Goal: Information Seeking & Learning: Learn about a topic

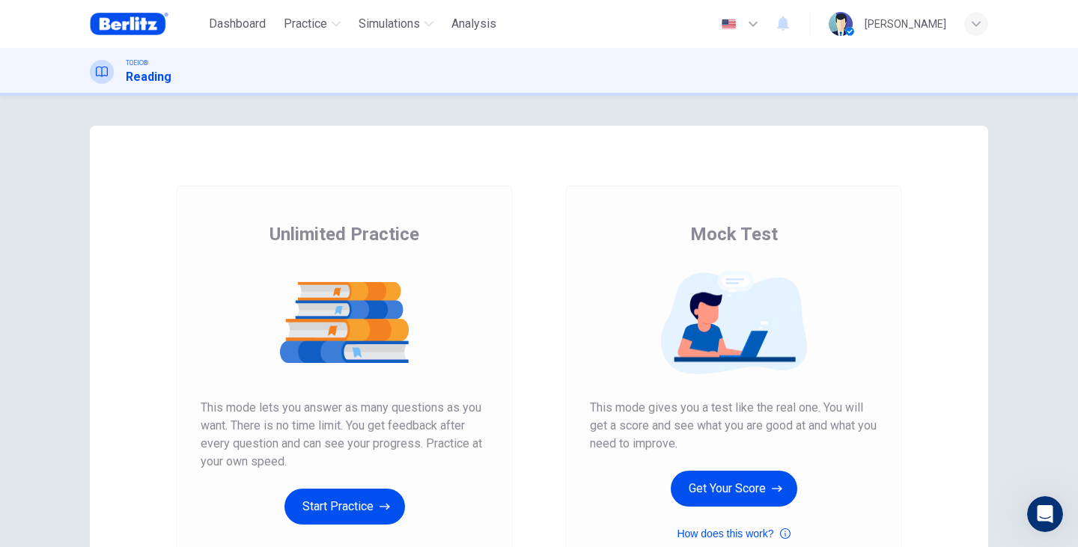
scroll to position [145, 0]
click at [373, 514] on button "Start Practice" at bounding box center [344, 507] width 120 height 36
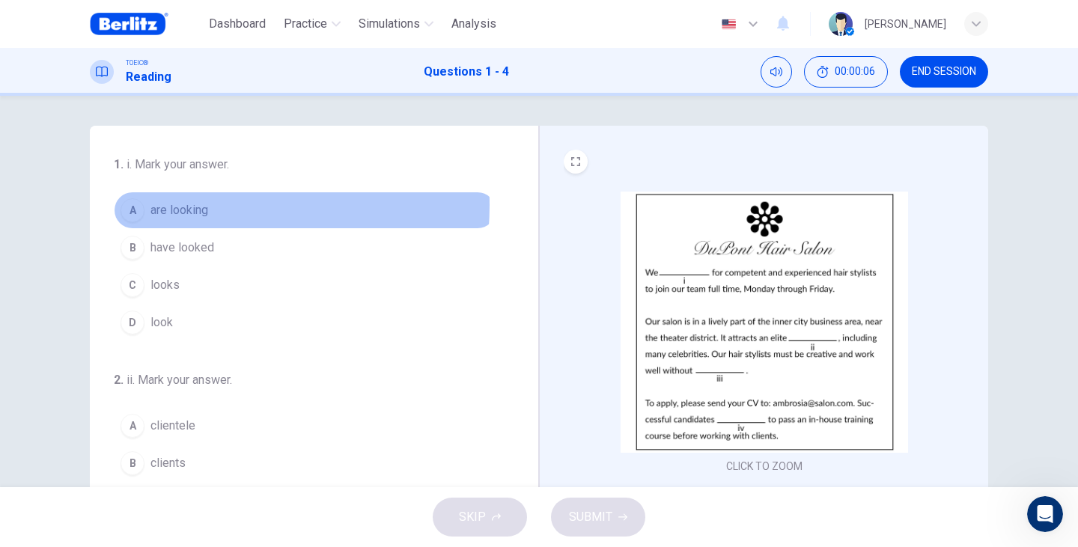
click at [171, 205] on span "are looking" at bounding box center [179, 210] width 58 height 18
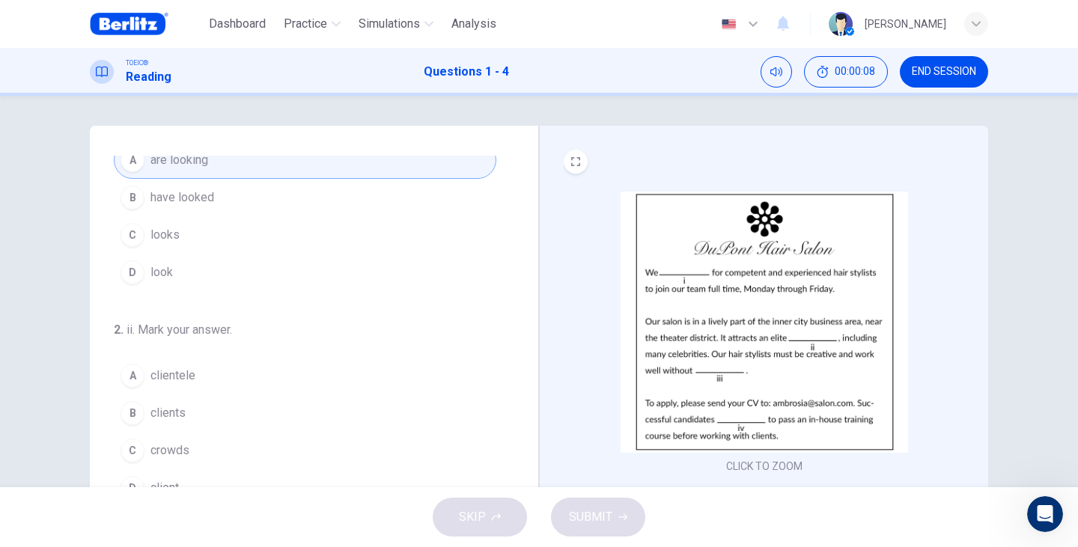
scroll to position [50, 0]
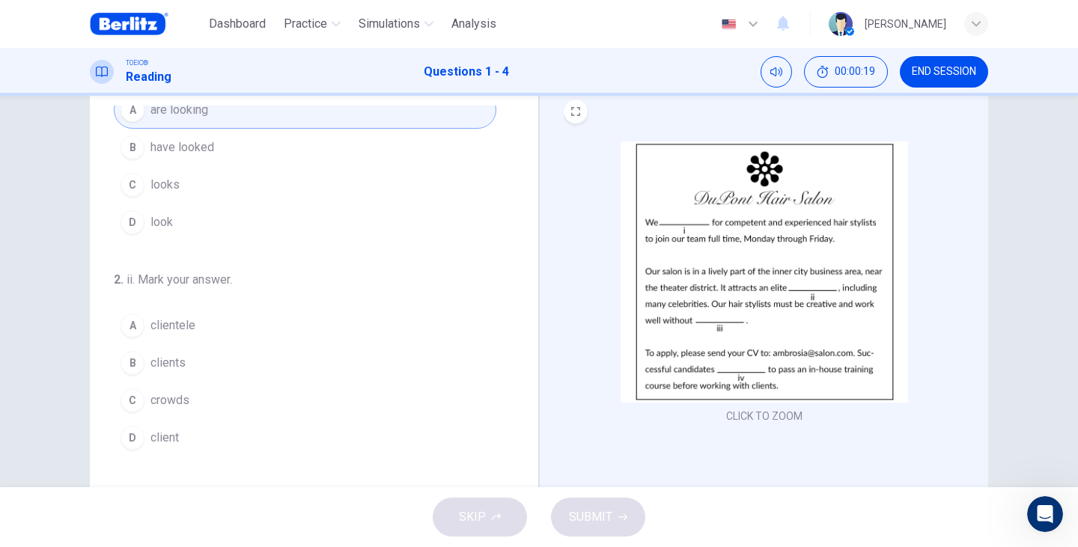
click at [162, 326] on span "clientele" at bounding box center [172, 326] width 45 height 18
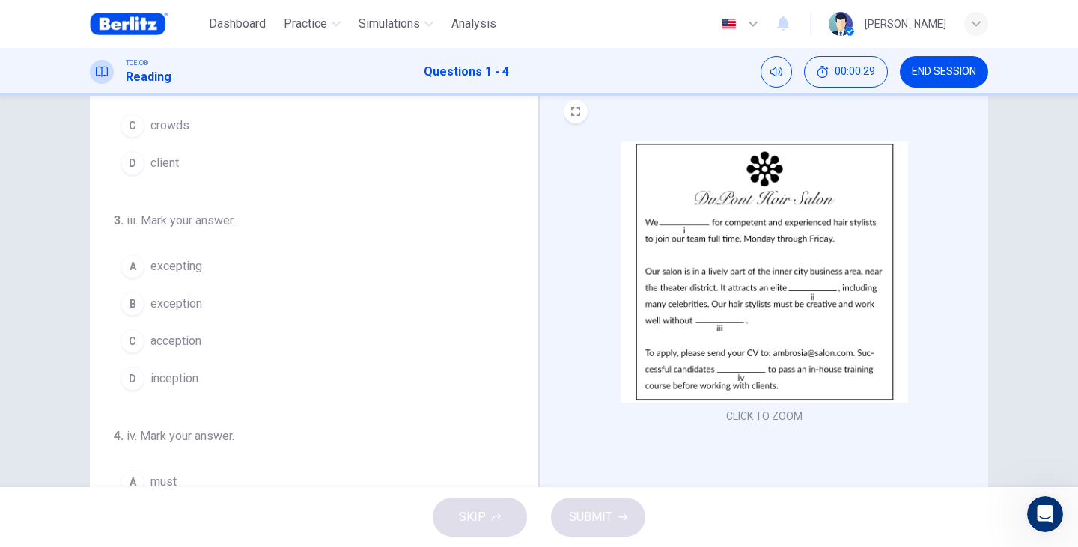
scroll to position [349, 0]
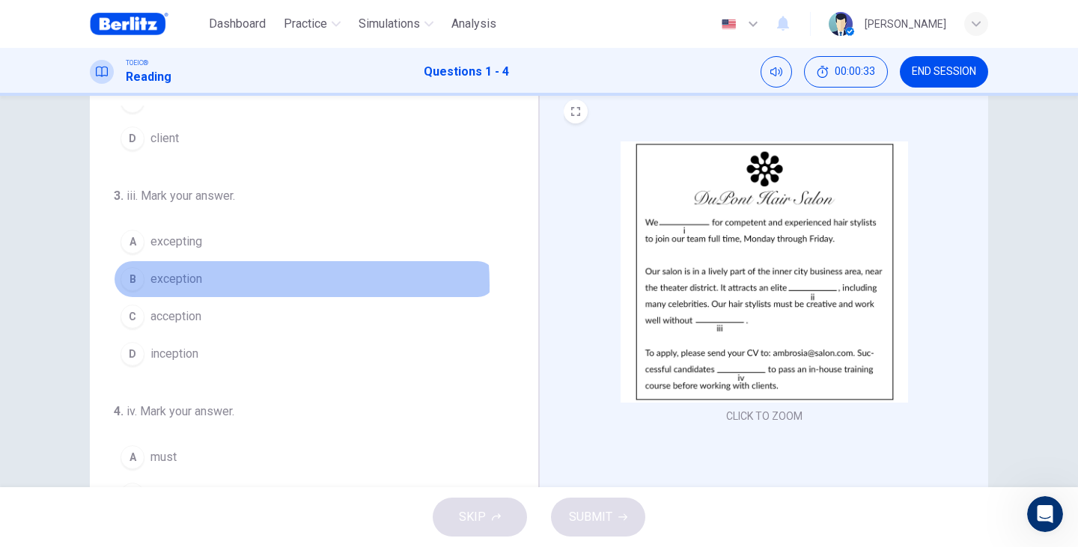
click at [184, 285] on span "exception" at bounding box center [176, 279] width 52 height 18
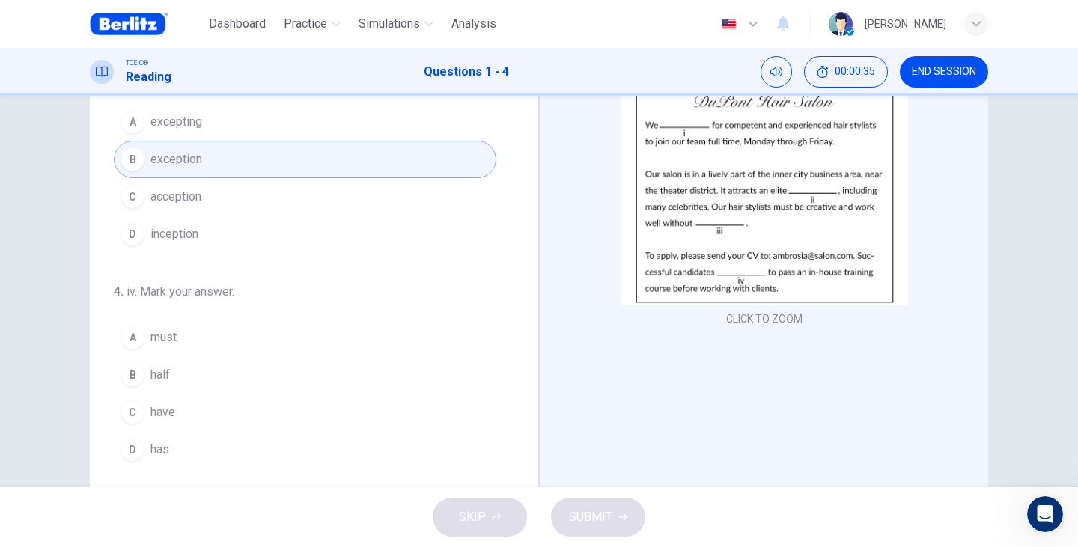
scroll to position [150, 0]
click at [168, 411] on span "have" at bounding box center [162, 410] width 25 height 18
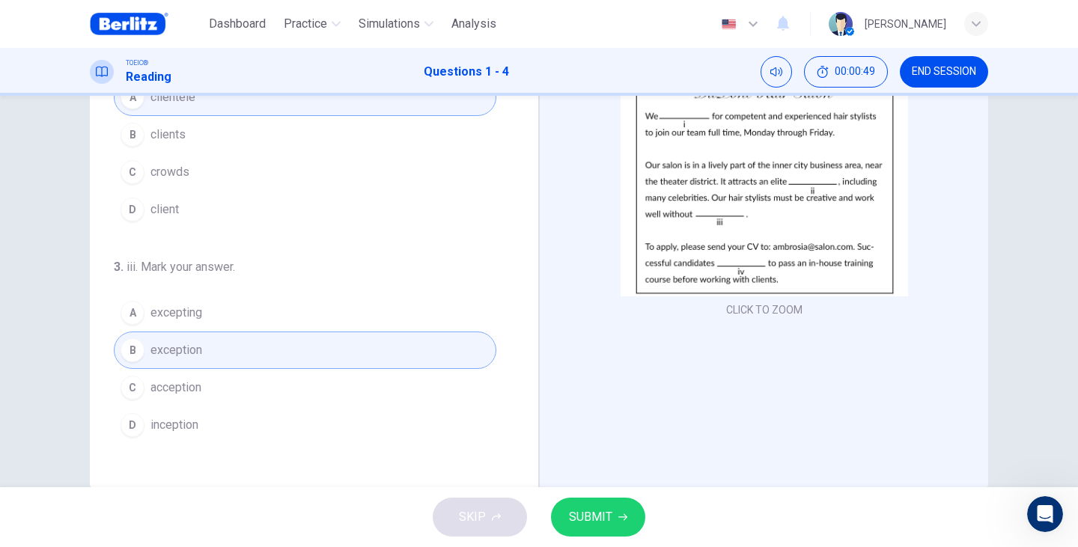
scroll to position [138, 0]
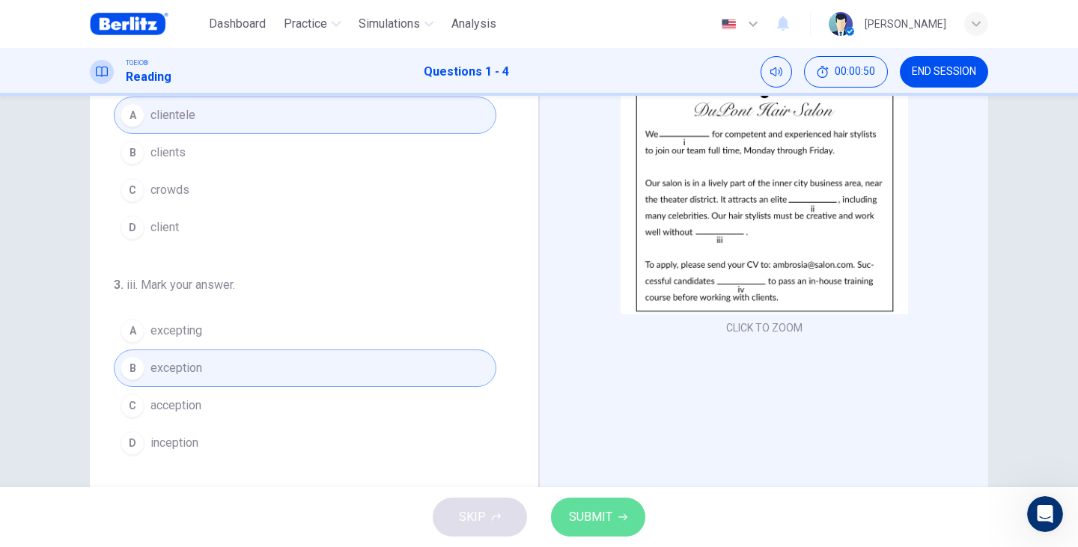
click at [628, 516] on button "SUBMIT" at bounding box center [598, 517] width 94 height 39
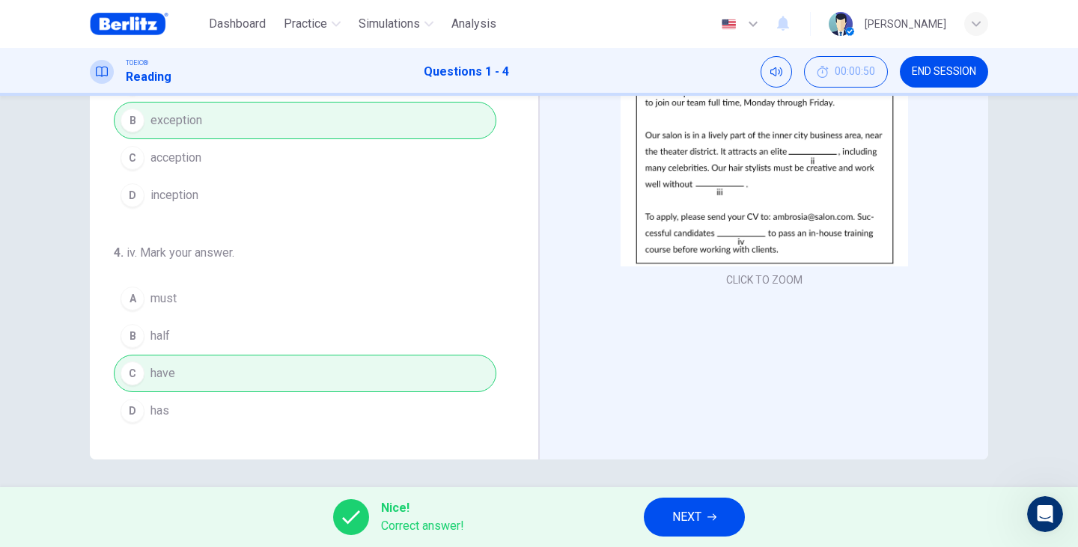
scroll to position [189, 0]
click at [732, 523] on button "NEXT" at bounding box center [694, 517] width 101 height 39
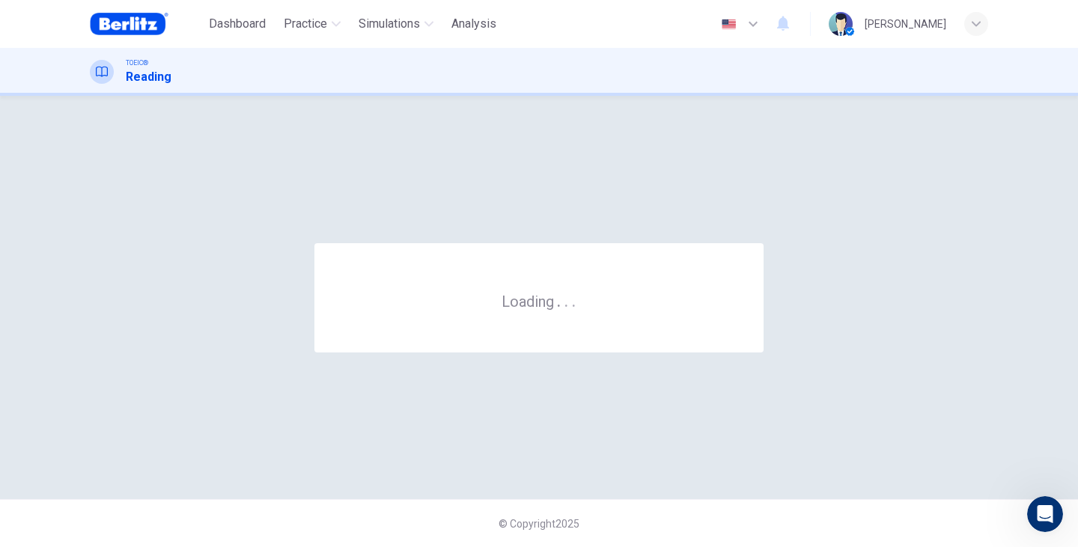
scroll to position [0, 0]
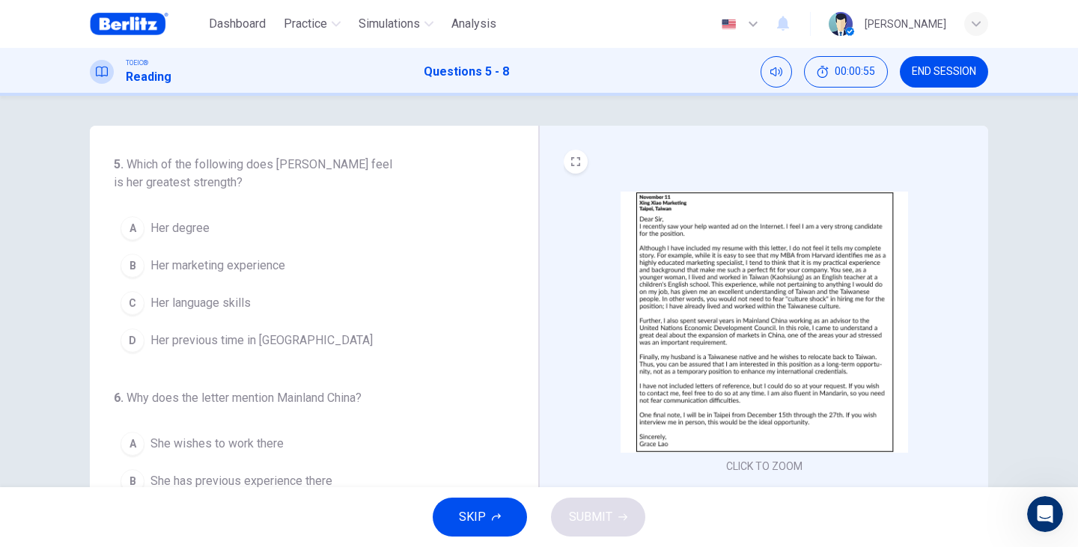
click at [727, 323] on img at bounding box center [763, 322] width 287 height 261
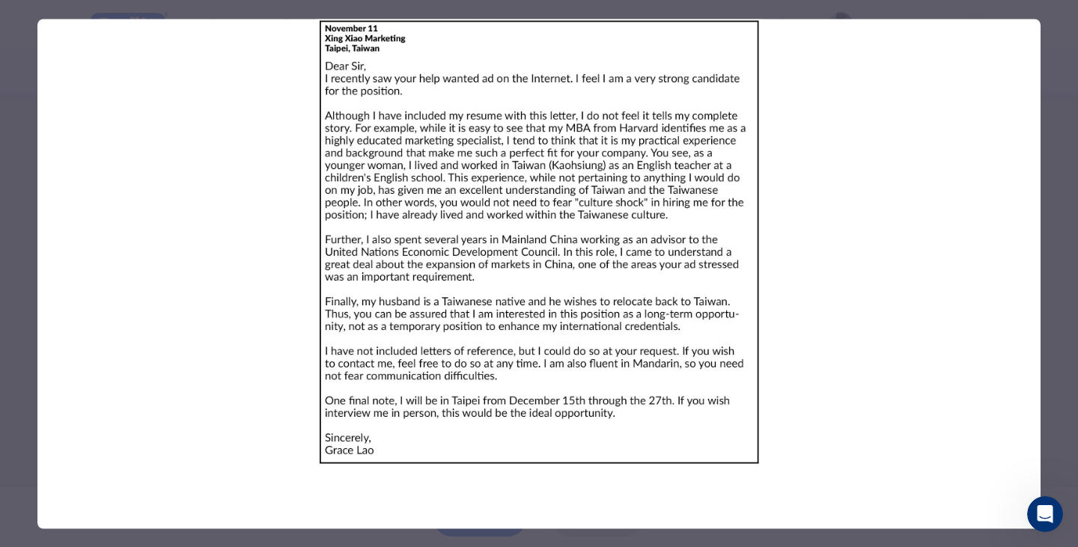
click at [828, 459] on img at bounding box center [538, 242] width 1003 height 446
click at [868, 433] on img at bounding box center [538, 242] width 1003 height 446
click at [1064, 301] on div at bounding box center [539, 273] width 1078 height 547
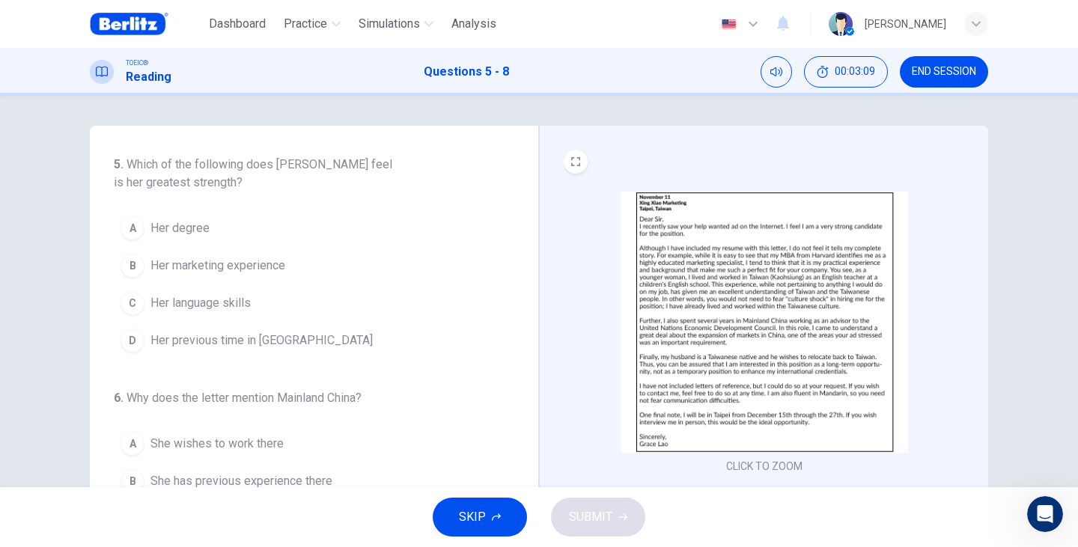
click at [760, 308] on img at bounding box center [763, 322] width 287 height 261
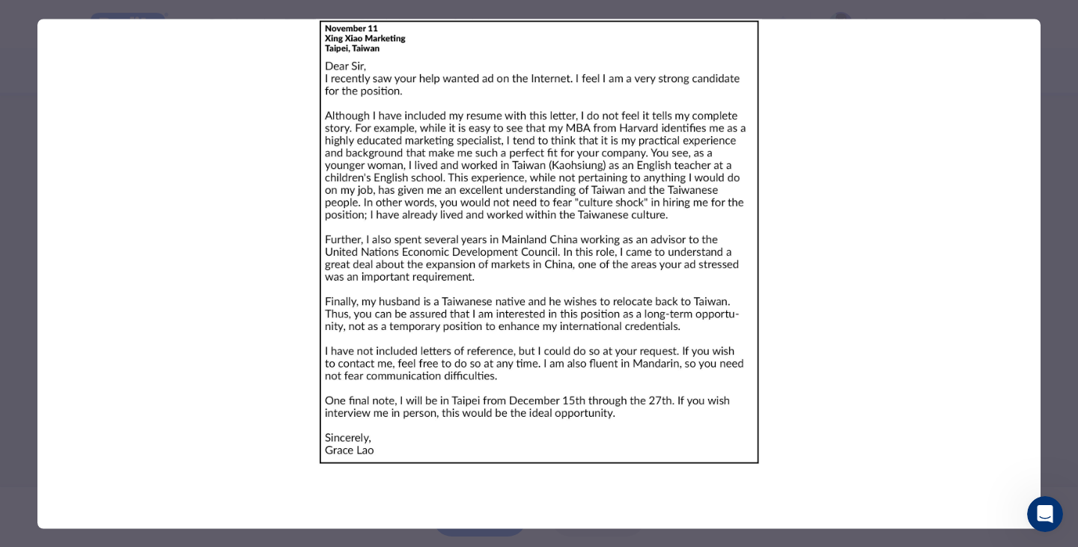
click at [1051, 292] on div at bounding box center [539, 273] width 1078 height 547
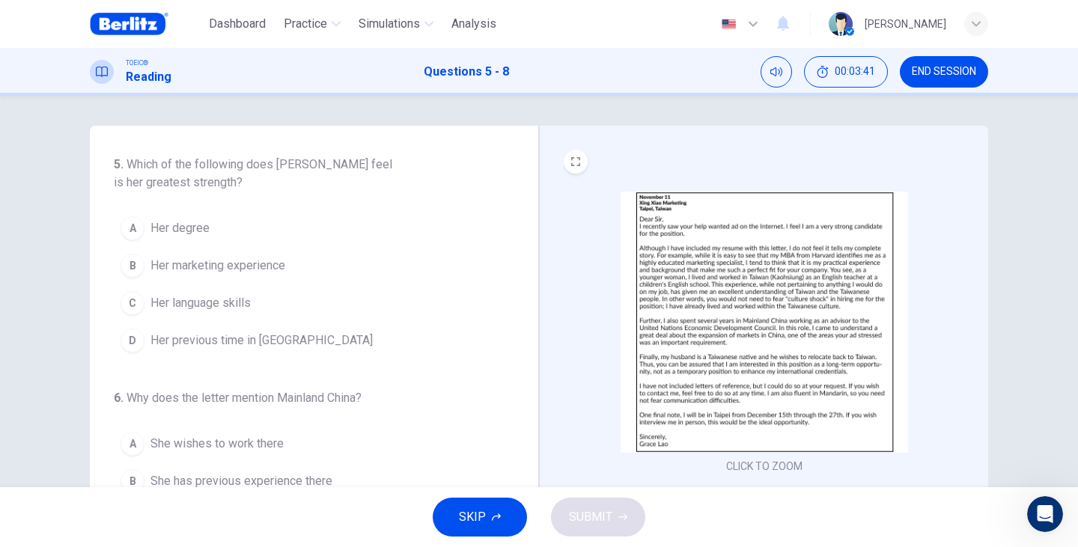
click at [733, 278] on img at bounding box center [763, 322] width 287 height 261
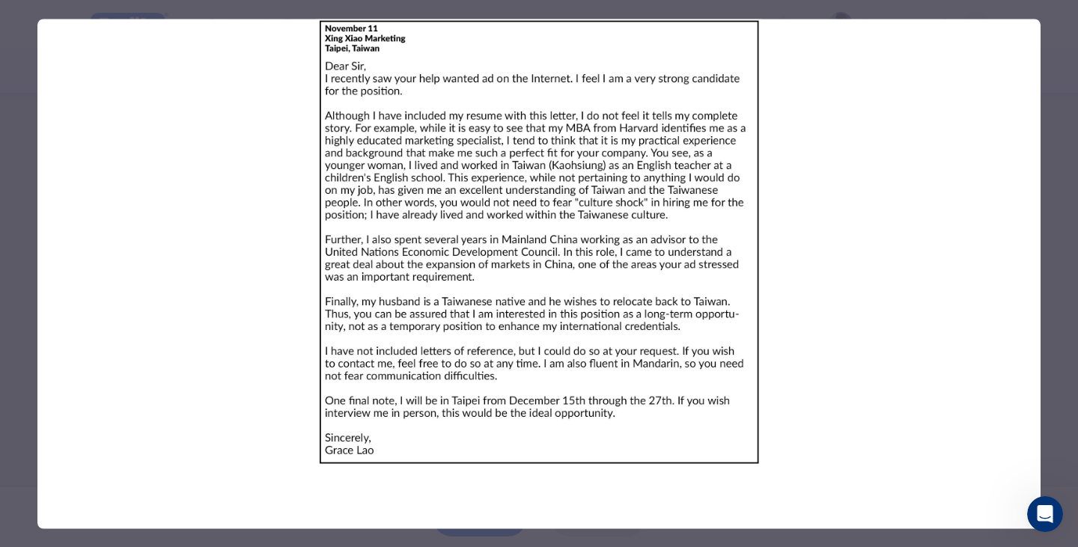
click at [1051, 332] on div at bounding box center [539, 273] width 1078 height 547
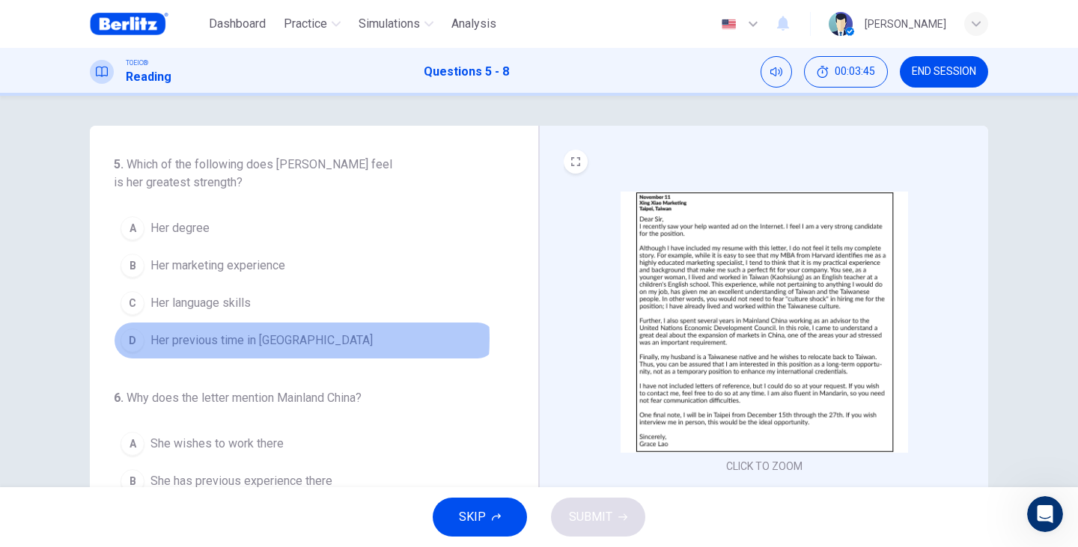
click at [238, 338] on span "Her previous time in [GEOGRAPHIC_DATA]" at bounding box center [261, 341] width 222 height 18
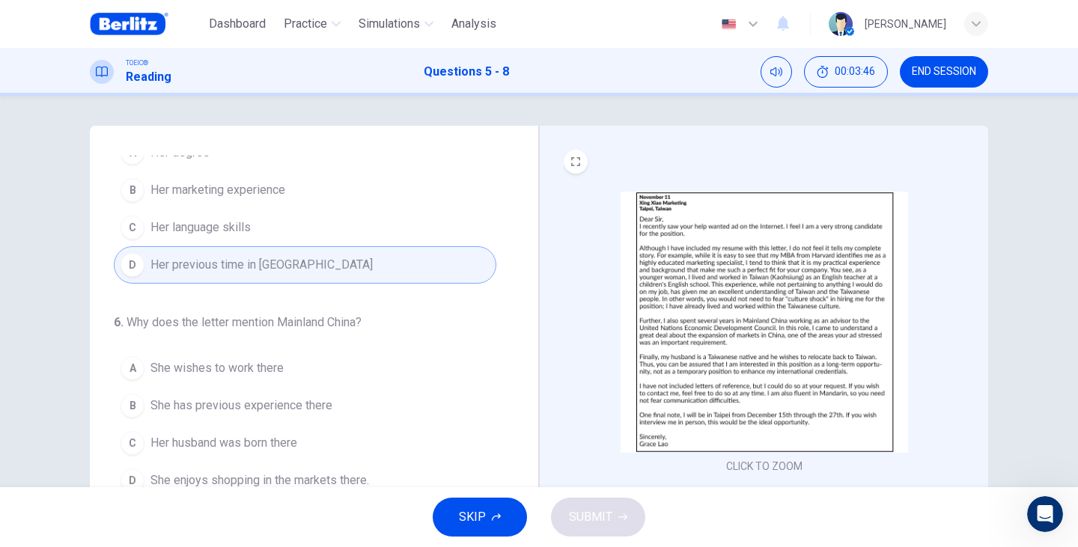
scroll to position [150, 0]
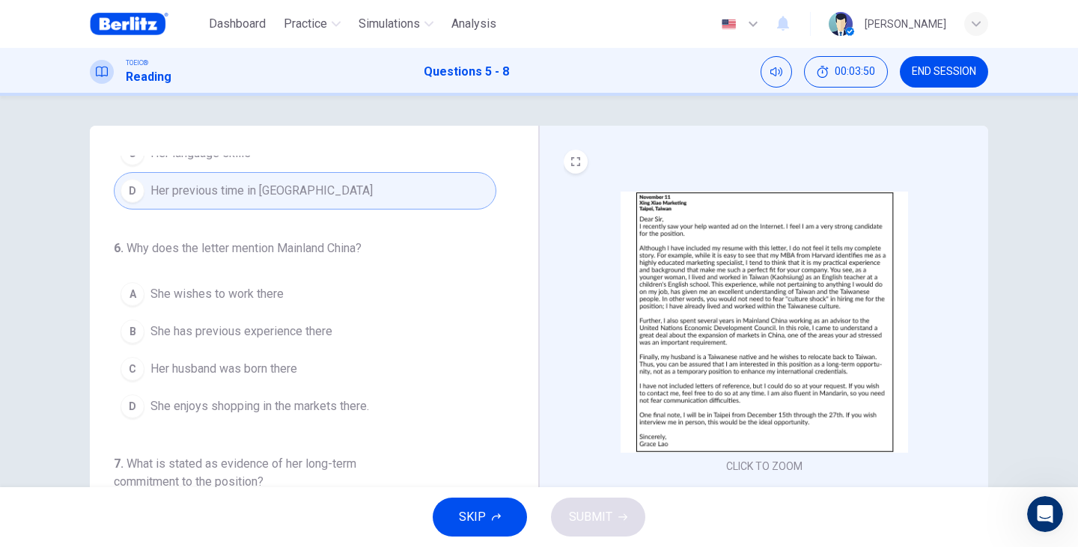
click at [688, 306] on img at bounding box center [763, 322] width 287 height 261
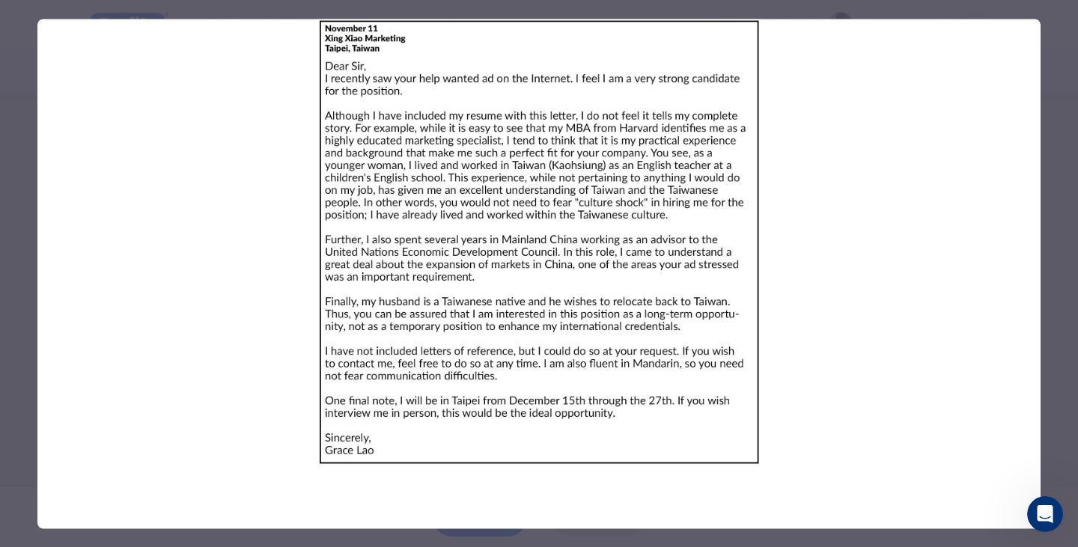
click at [1057, 366] on div at bounding box center [539, 273] width 1078 height 547
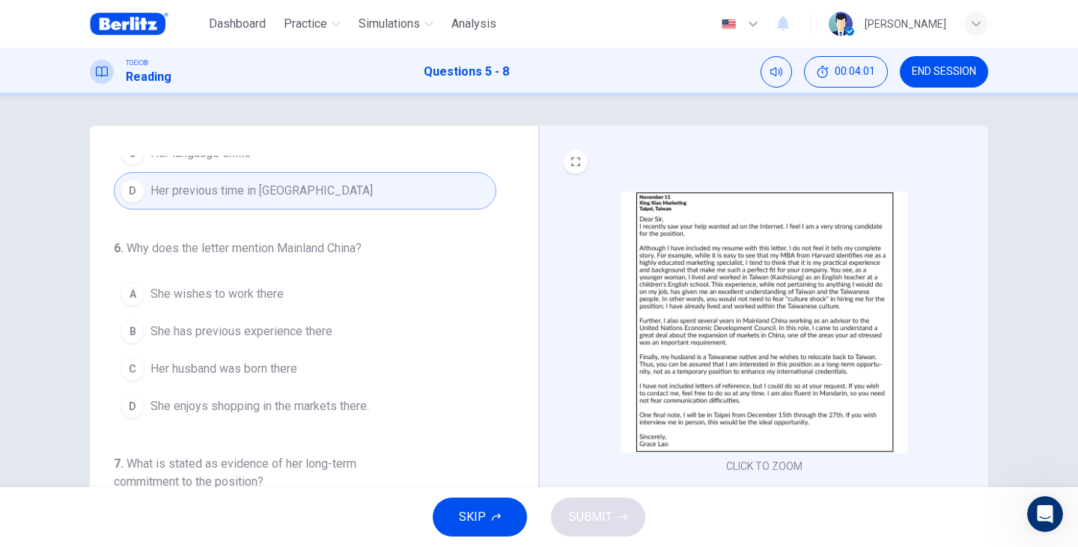
click at [222, 329] on span "She has previous experience there" at bounding box center [241, 332] width 182 height 18
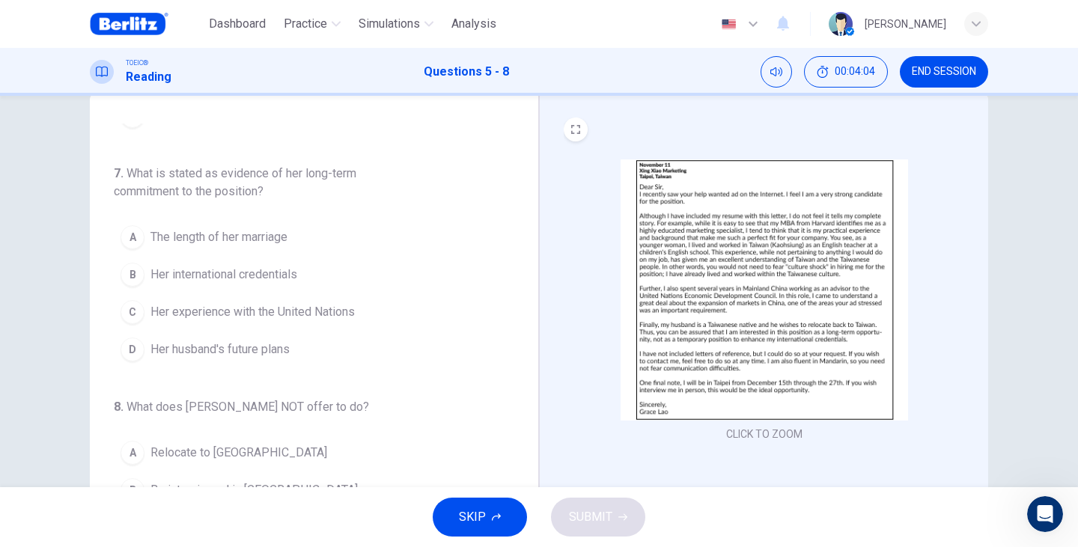
scroll to position [50, 0]
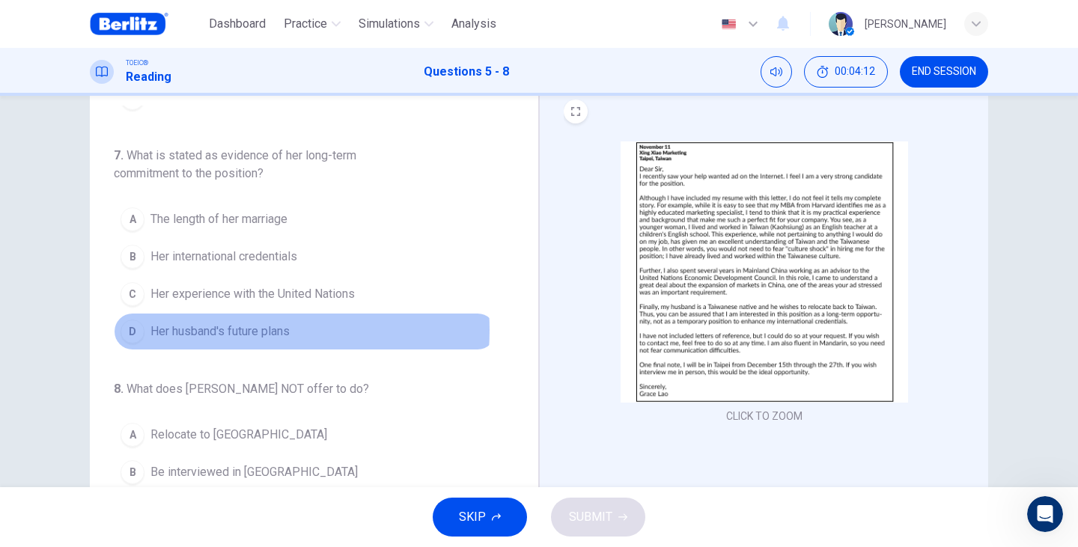
click at [213, 330] on span "Her husband's future plans" at bounding box center [219, 332] width 139 height 18
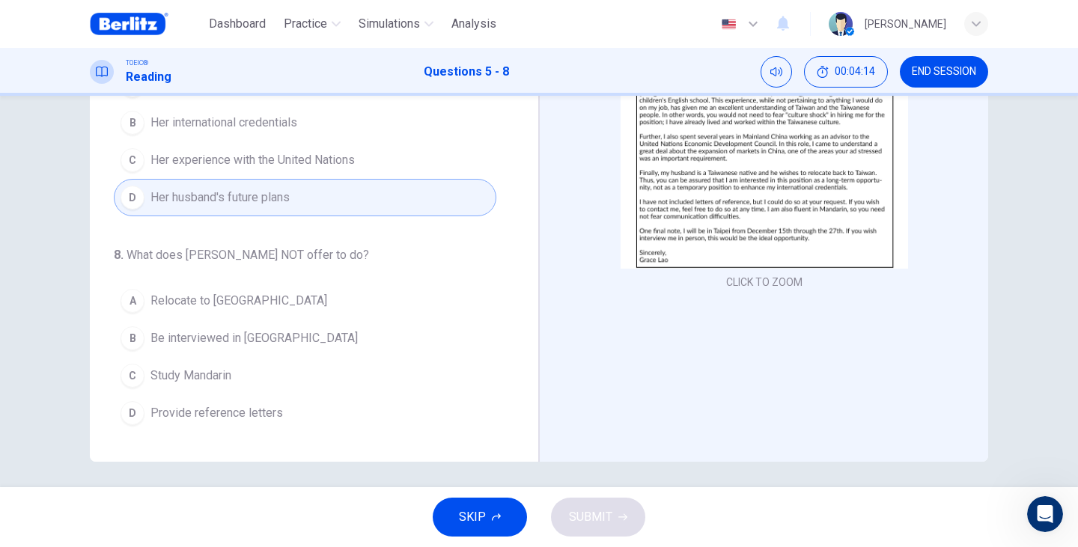
scroll to position [189, 0]
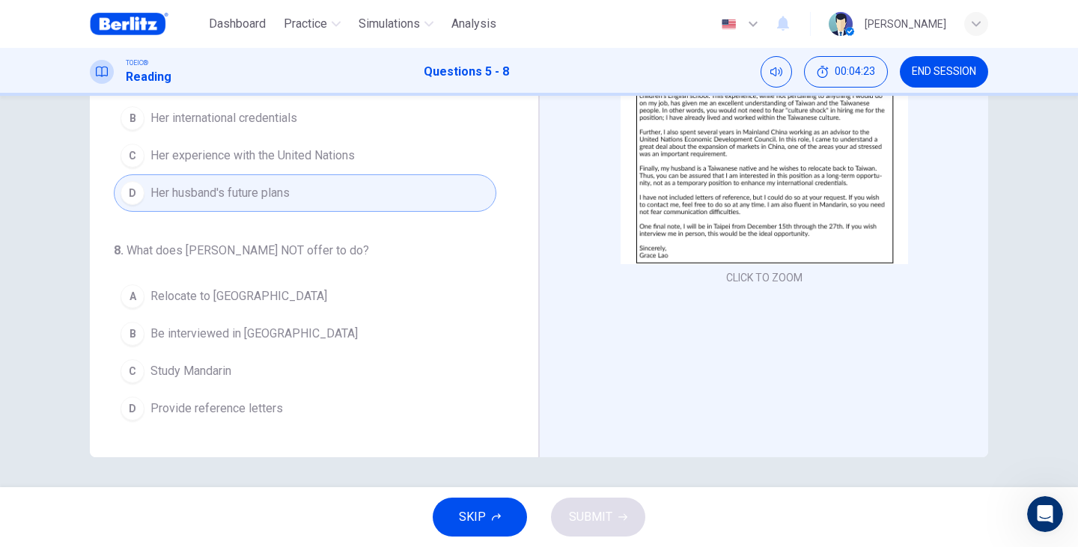
click at [201, 377] on span "Study Mandarin" at bounding box center [190, 371] width 81 height 18
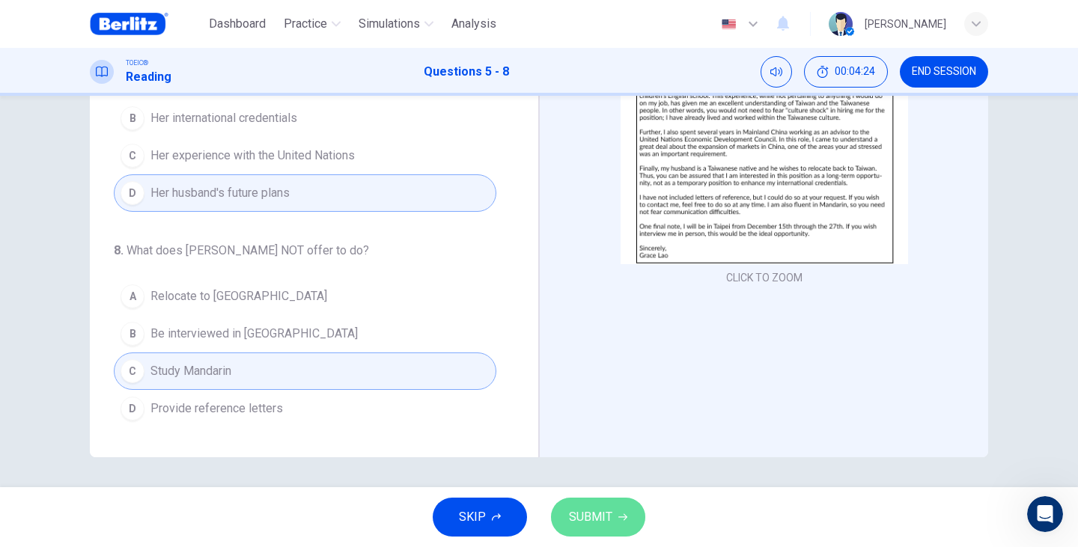
click at [596, 524] on span "SUBMIT" at bounding box center [590, 517] width 43 height 21
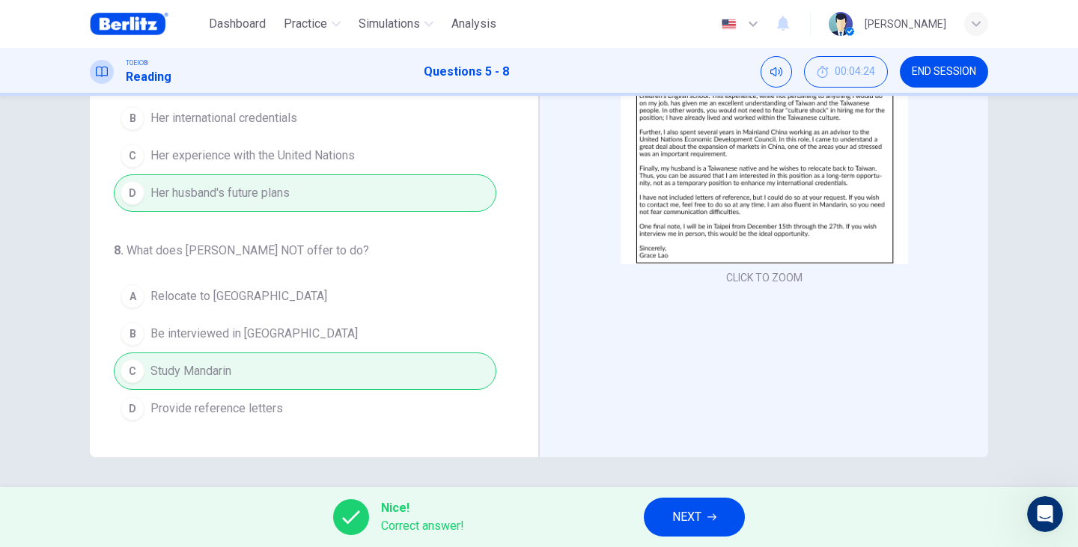
click at [685, 537] on div "Nice! Correct answer! NEXT" at bounding box center [539, 517] width 1078 height 60
click at [681, 526] on span "NEXT" at bounding box center [686, 517] width 29 height 21
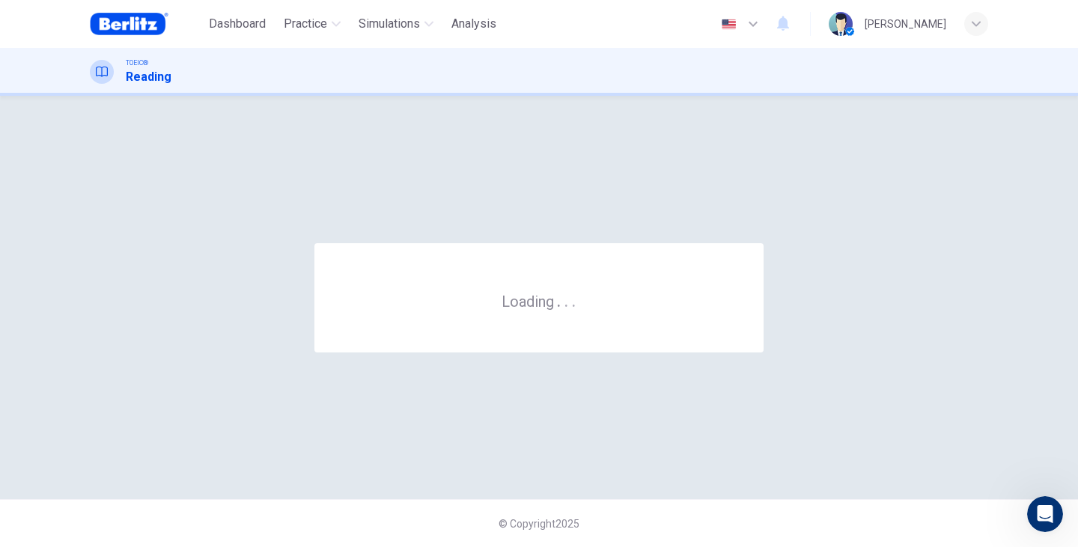
scroll to position [0, 0]
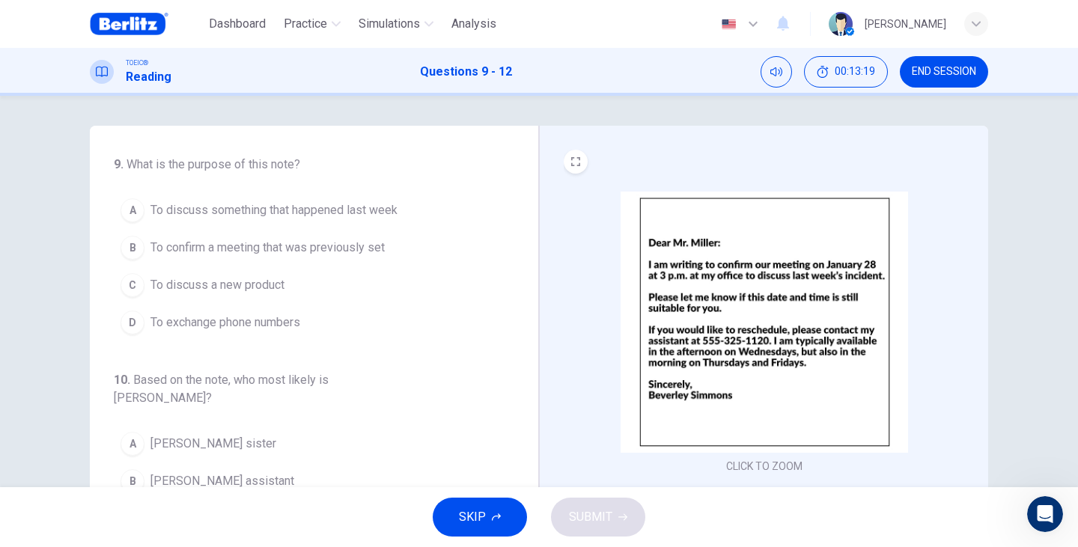
click at [338, 245] on span "To confirm a meeting that was previously set" at bounding box center [267, 248] width 234 height 18
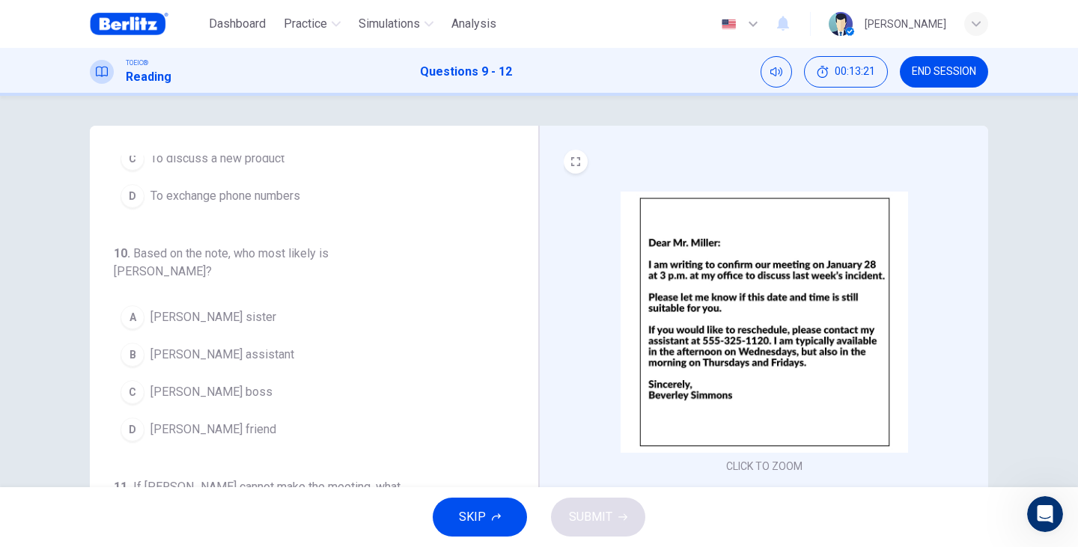
scroll to position [150, 0]
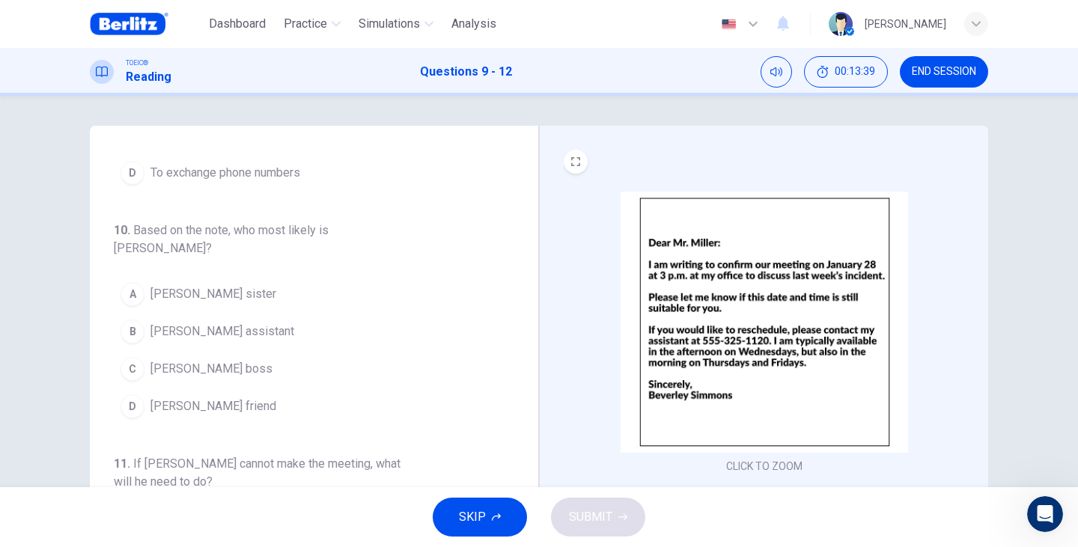
click at [216, 360] on span "[PERSON_NAME] boss" at bounding box center [211, 369] width 122 height 18
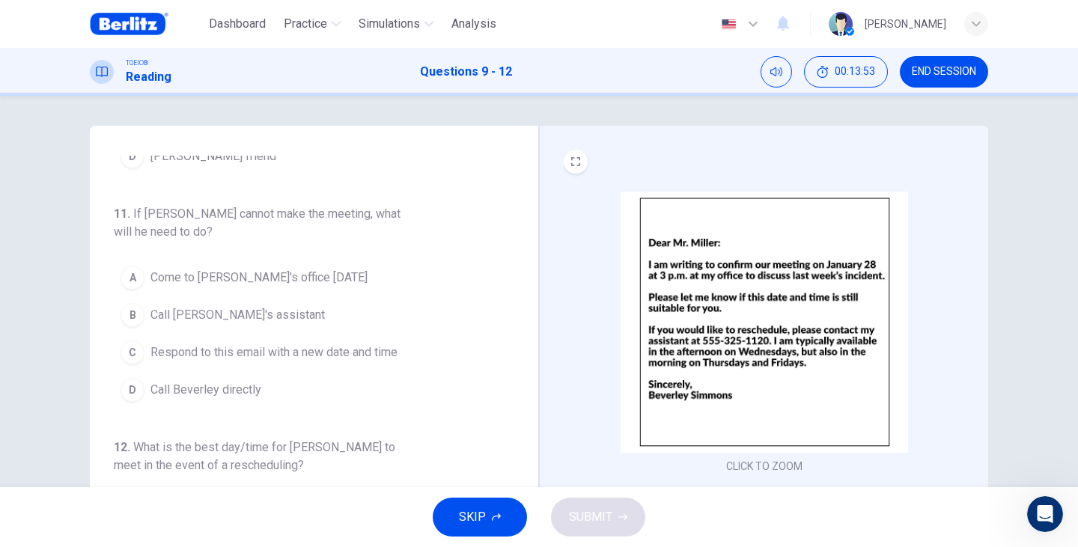
scroll to position [408, 0]
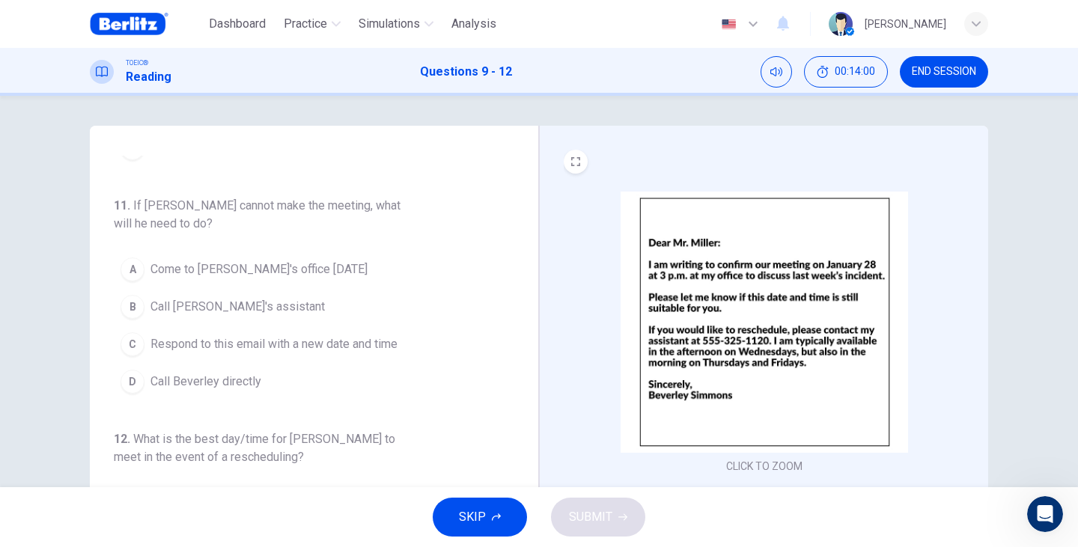
click at [257, 298] on span "Call [PERSON_NAME]'s assistant" at bounding box center [237, 307] width 174 height 18
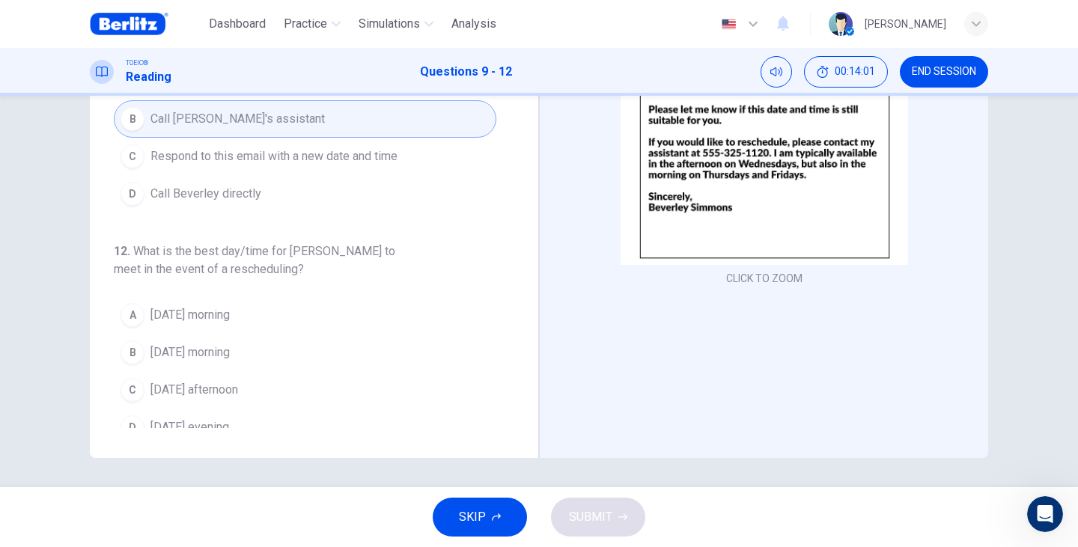
scroll to position [189, 0]
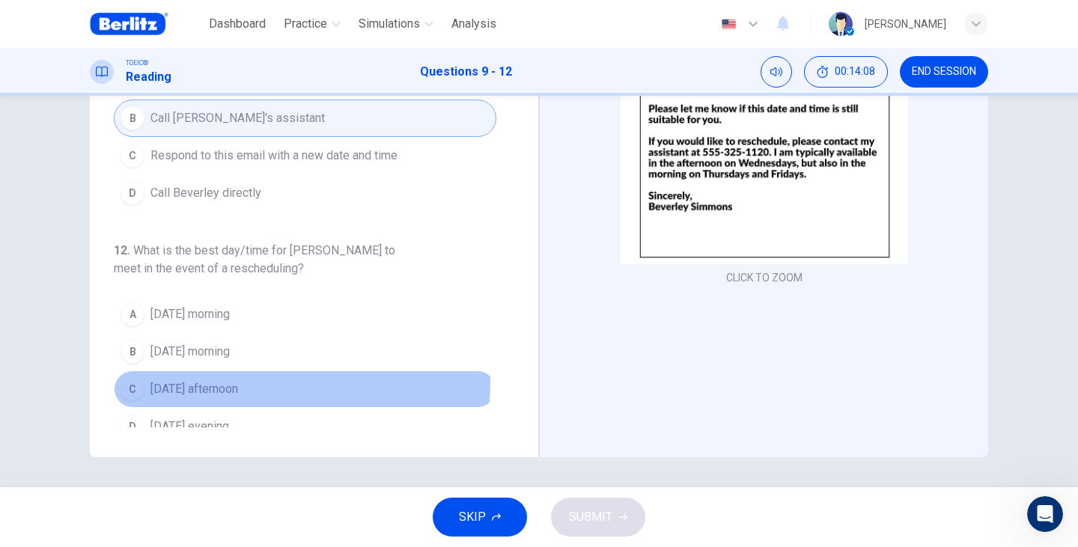
click at [198, 380] on span "[DATE] afternoon" at bounding box center [194, 389] width 88 height 18
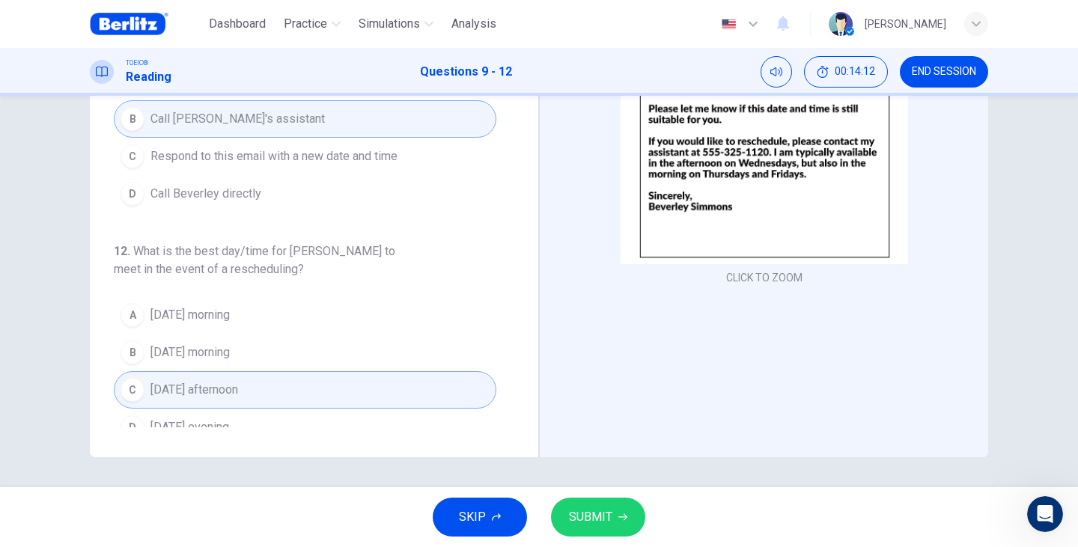
scroll to position [408, 0]
click at [561, 513] on button "SUBMIT" at bounding box center [598, 517] width 94 height 39
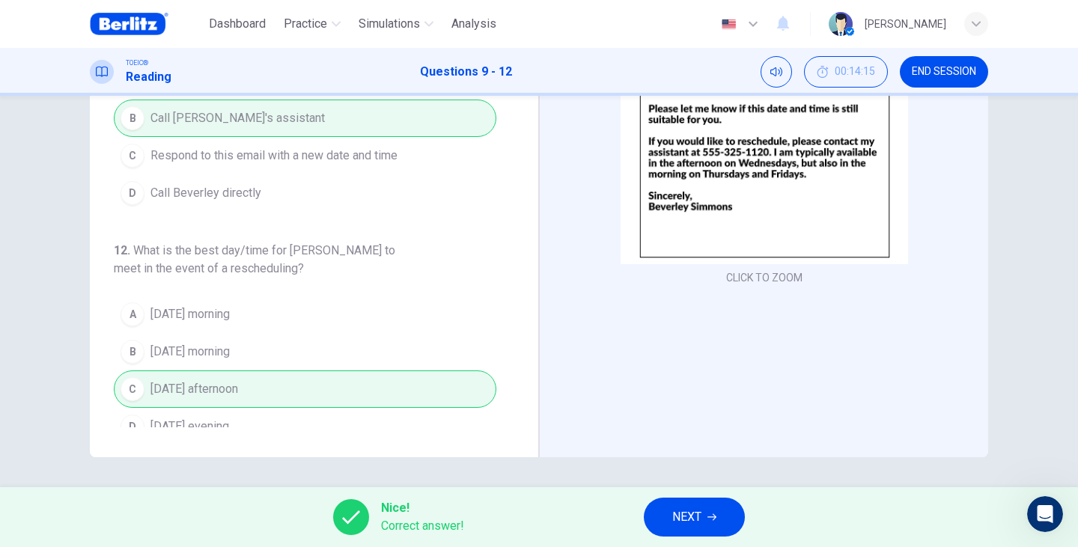
click at [687, 507] on span "NEXT" at bounding box center [686, 517] width 29 height 21
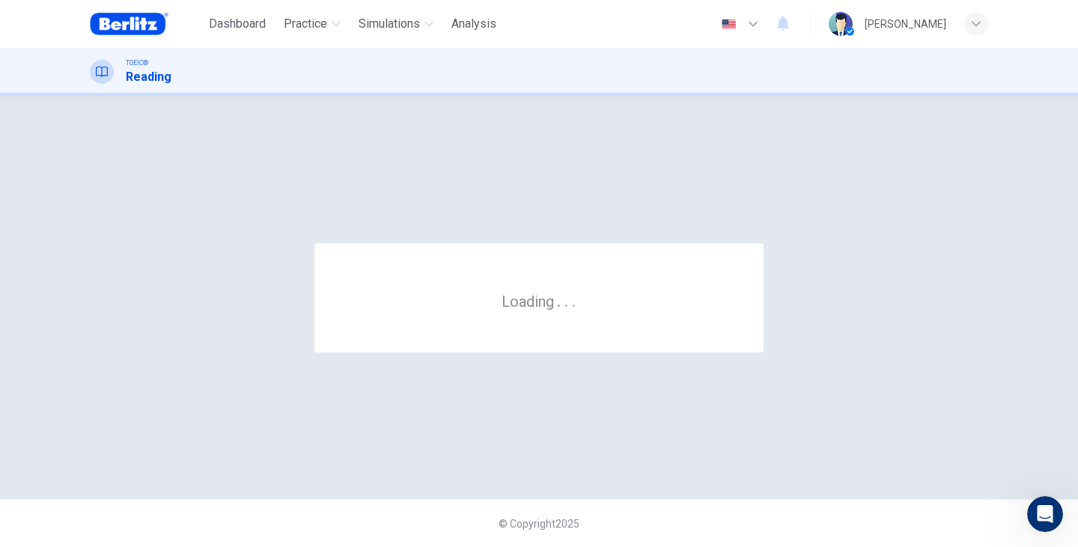
scroll to position [0, 0]
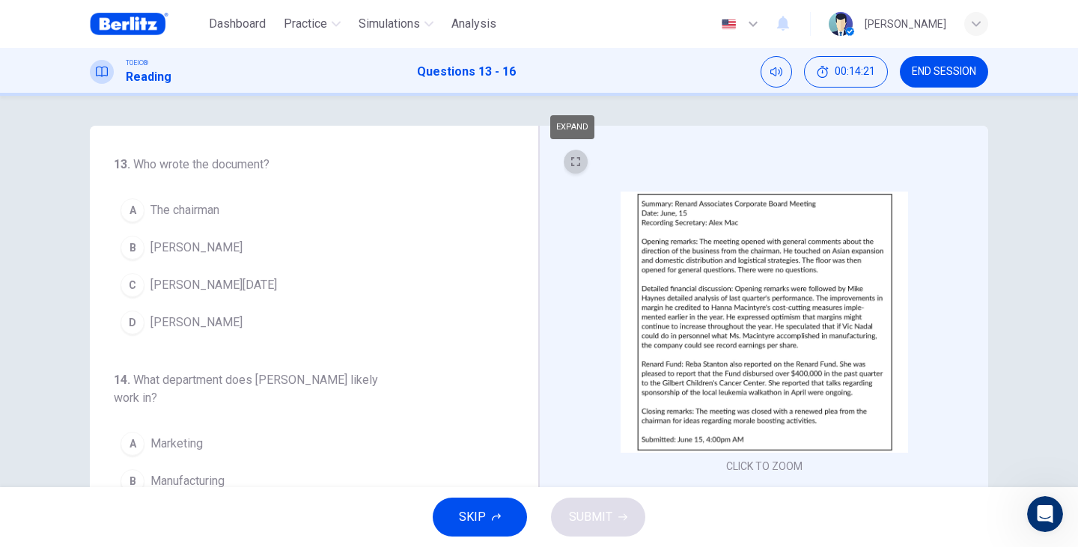
click at [569, 173] on button "EXPAND" at bounding box center [576, 162] width 24 height 24
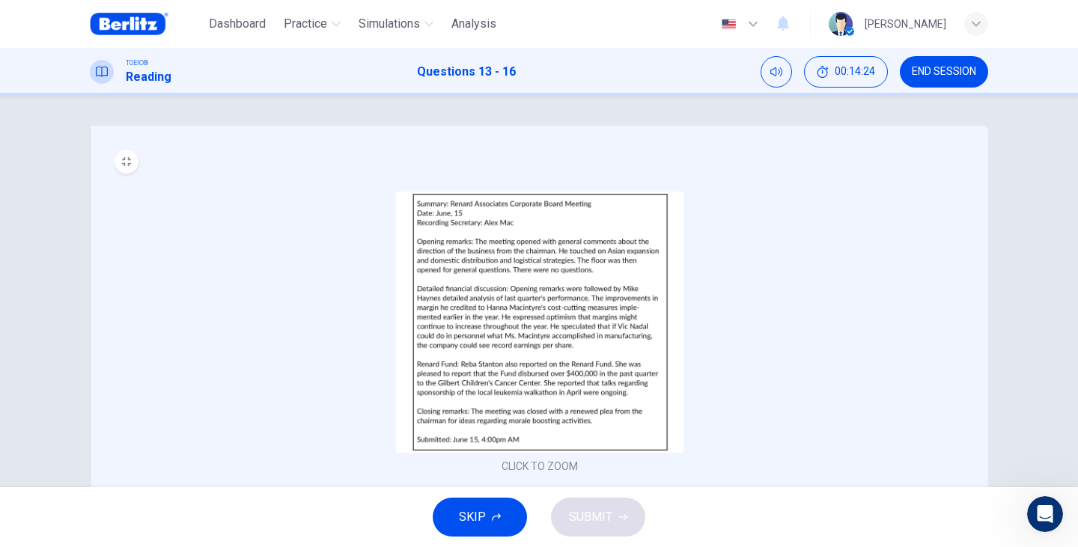
click at [482, 349] on img at bounding box center [539, 322] width 287 height 261
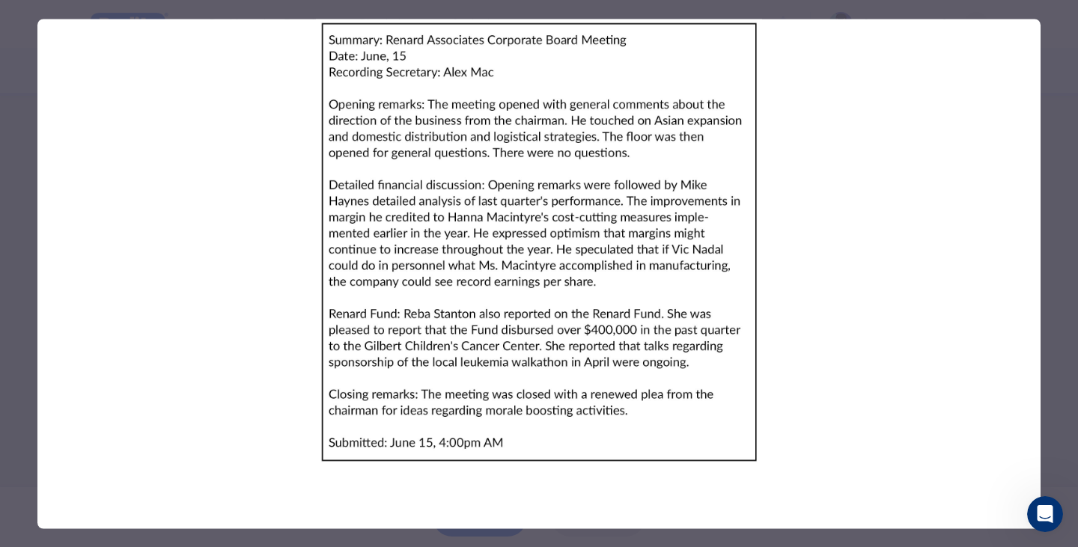
click at [1059, 303] on div at bounding box center [539, 273] width 1078 height 547
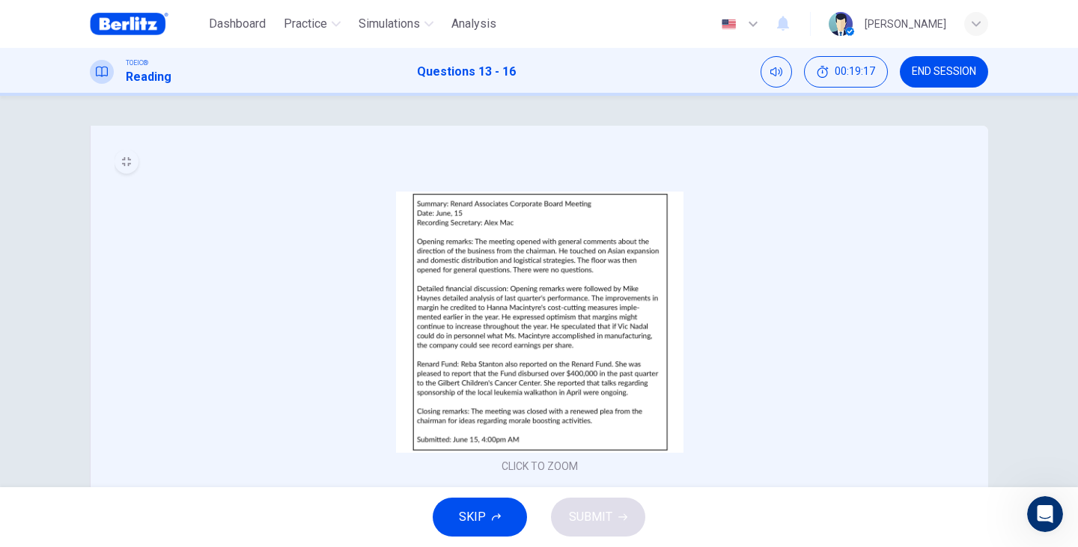
click at [128, 155] on button "MINIMIZE" at bounding box center [126, 162] width 24 height 24
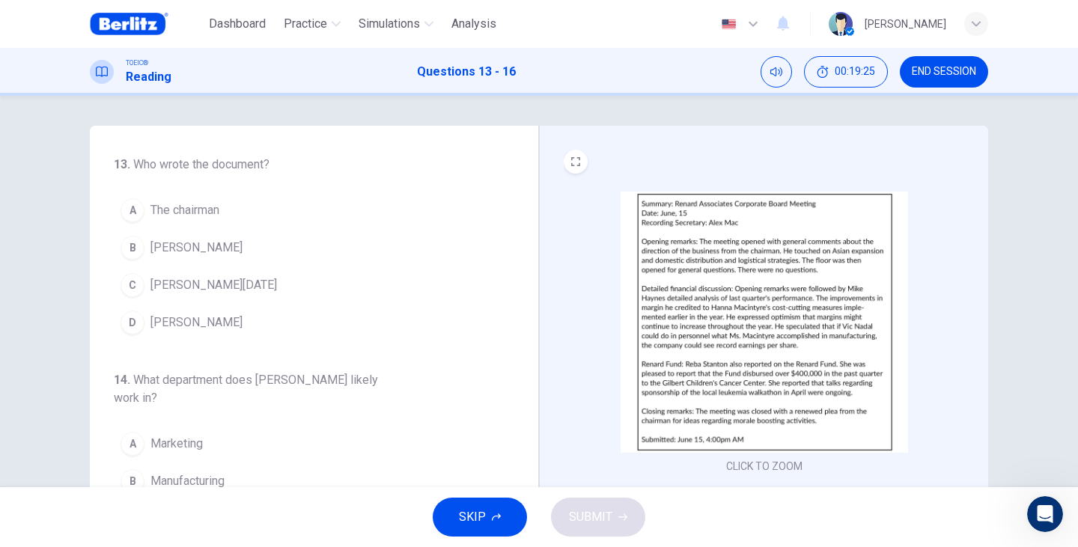
click at [772, 304] on img at bounding box center [763, 322] width 287 height 261
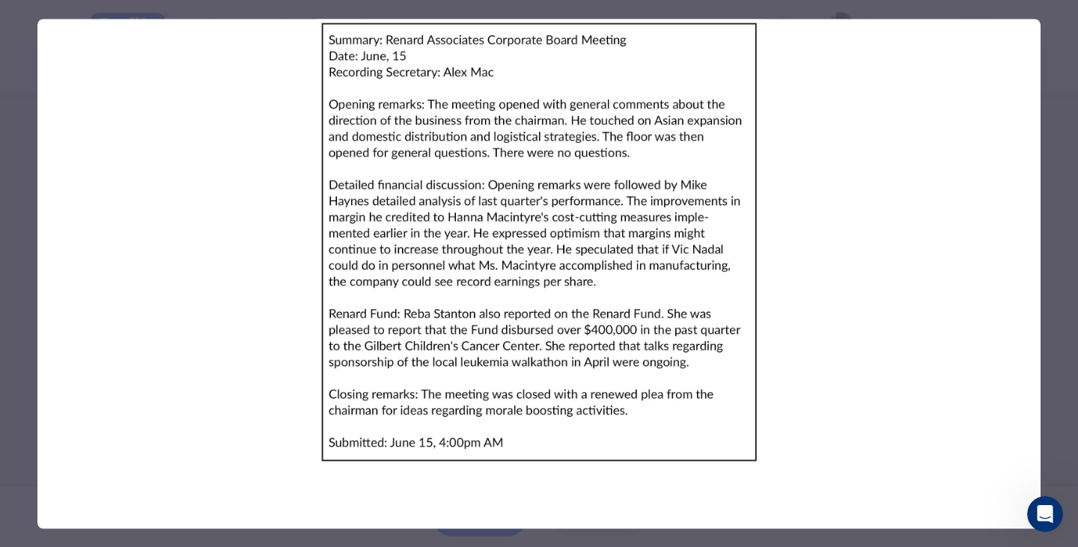
click at [1054, 304] on div at bounding box center [539, 273] width 1078 height 547
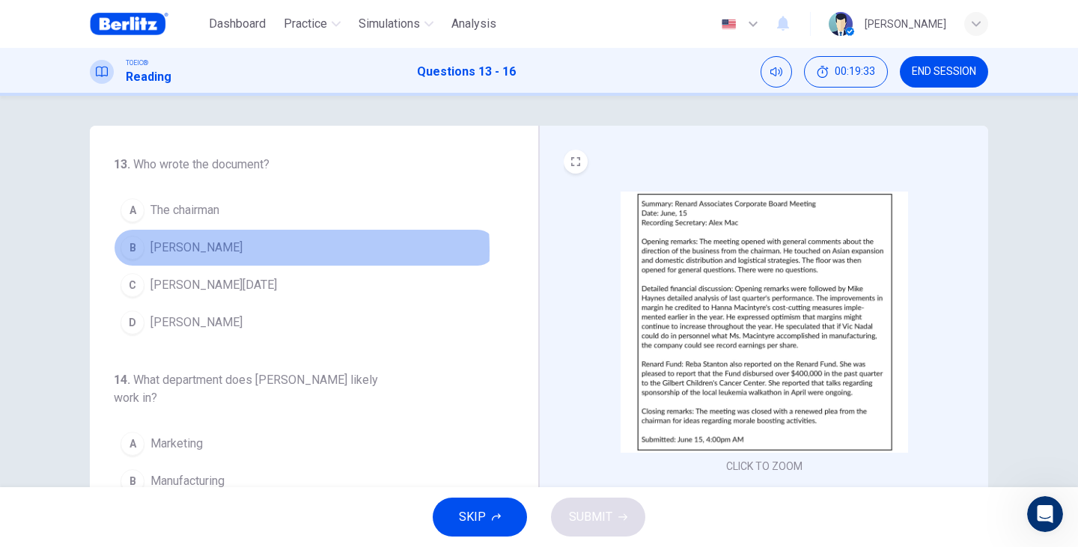
click at [168, 251] on span "[PERSON_NAME]" at bounding box center [196, 248] width 92 height 18
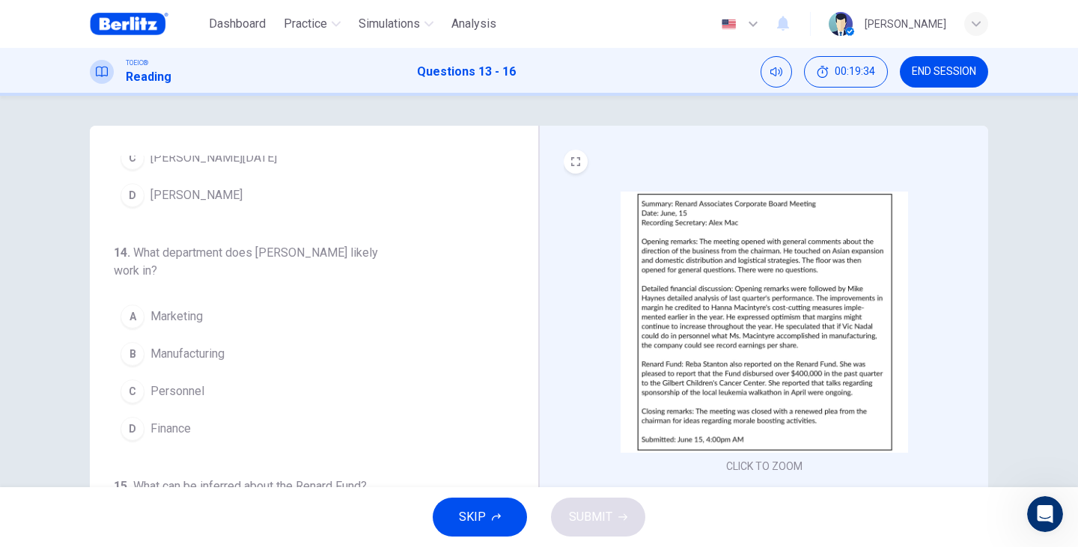
scroll to position [150, 0]
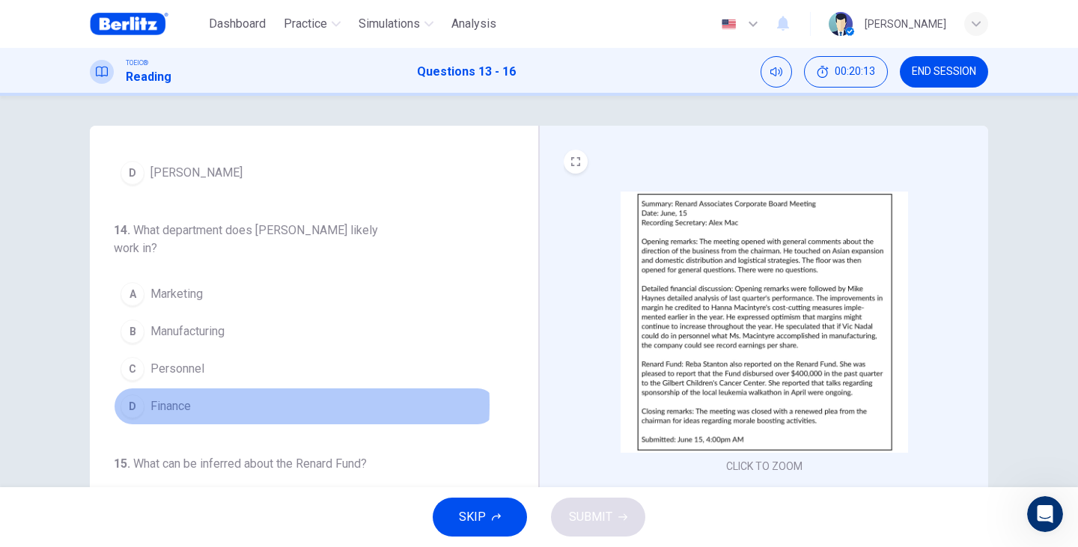
click at [189, 405] on button "D Finance" at bounding box center [305, 406] width 382 height 37
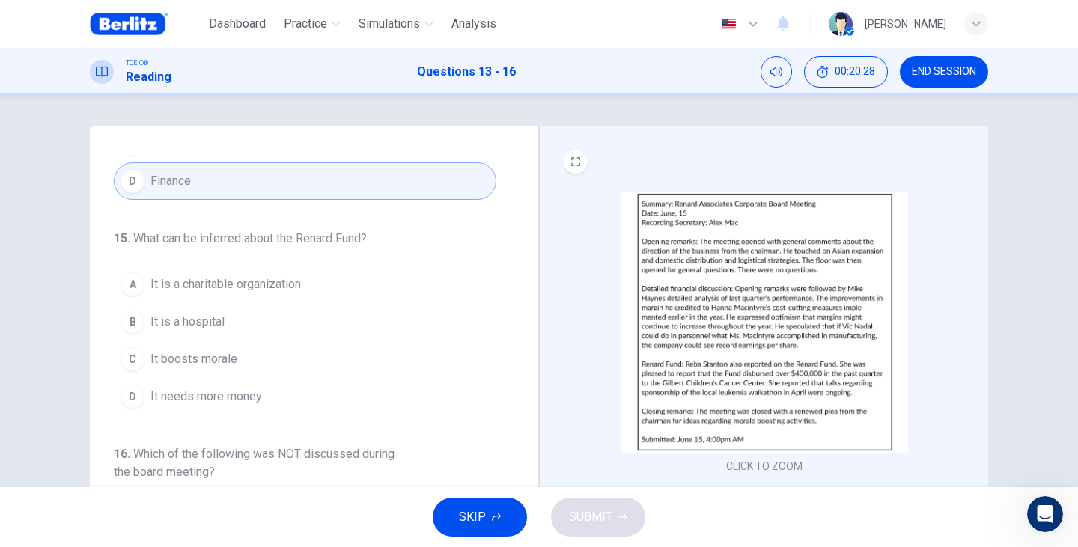
scroll to position [399, 0]
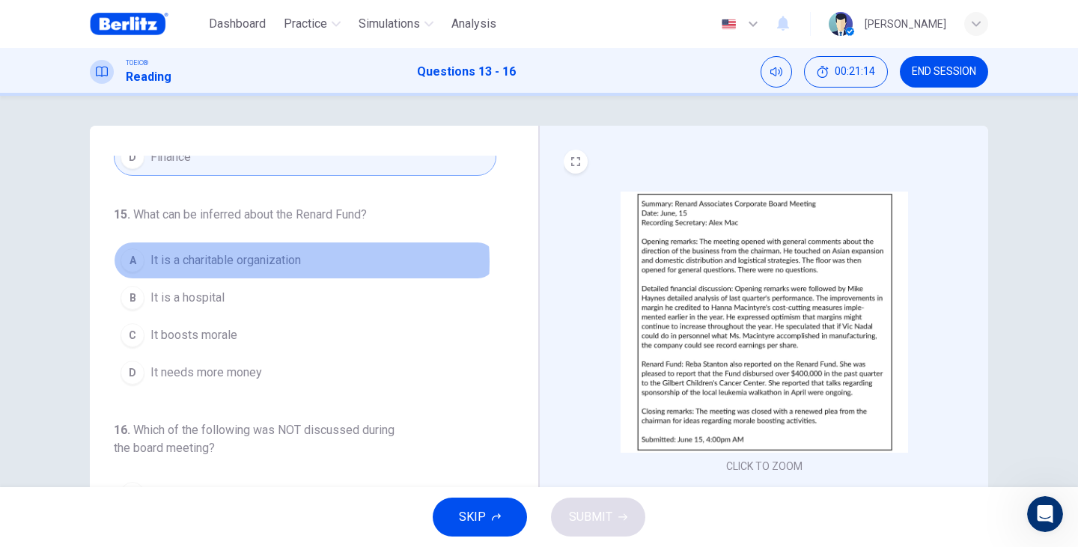
click at [265, 262] on span "It is a charitable organization" at bounding box center [225, 260] width 150 height 18
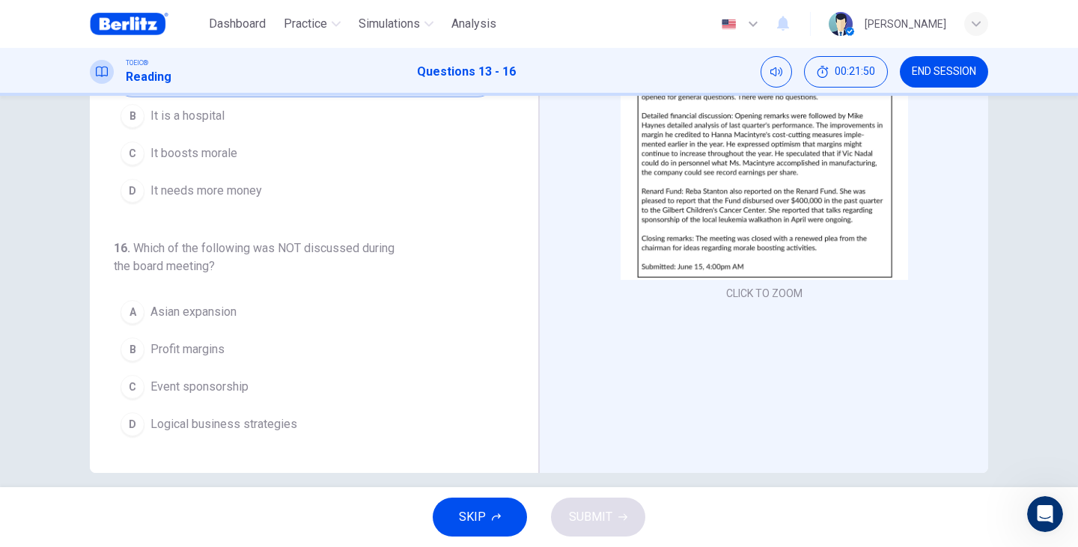
scroll to position [189, 0]
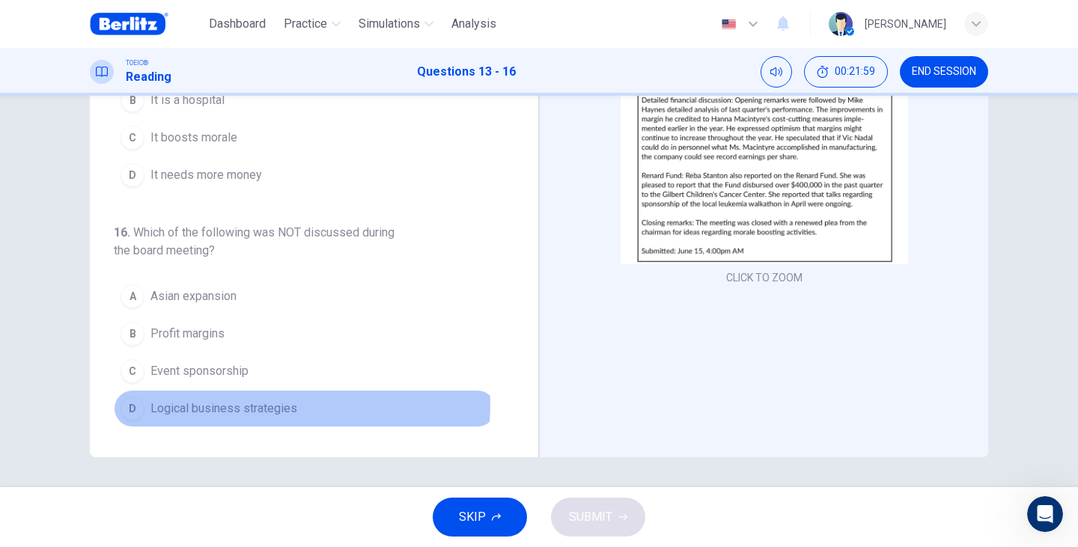
click at [272, 404] on span "Logical business strategies" at bounding box center [223, 409] width 147 height 18
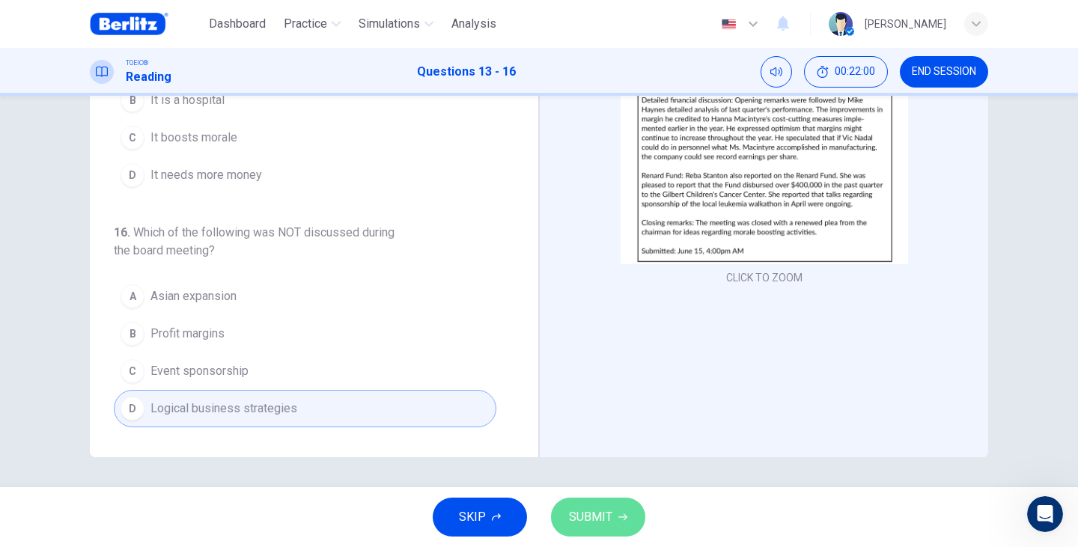
click at [596, 525] on span "SUBMIT" at bounding box center [590, 517] width 43 height 21
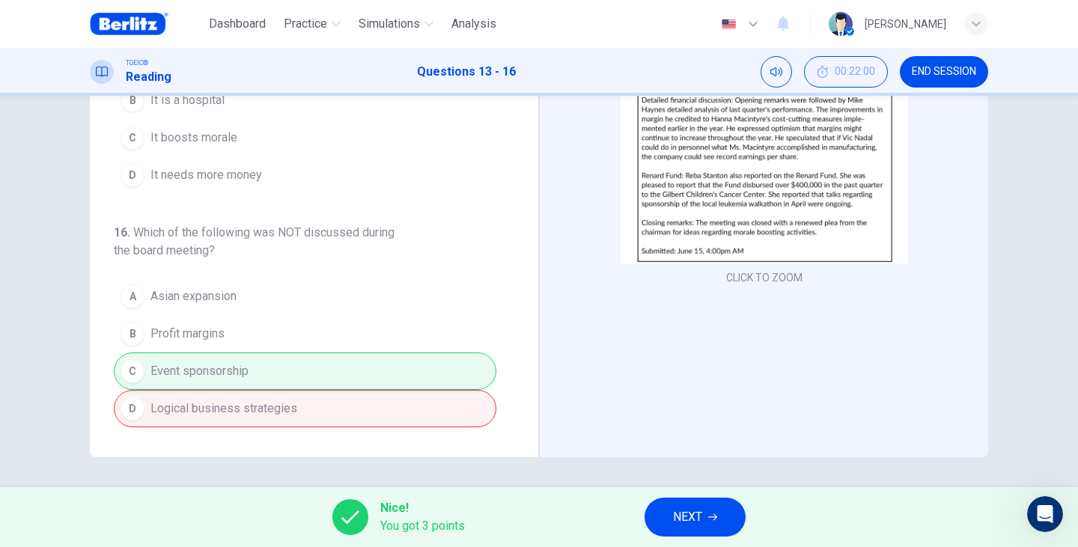
click at [301, 364] on div "A Asian expansion B Profit margins C Event sponsorship D Logical business strat…" at bounding box center [305, 353] width 382 height 150
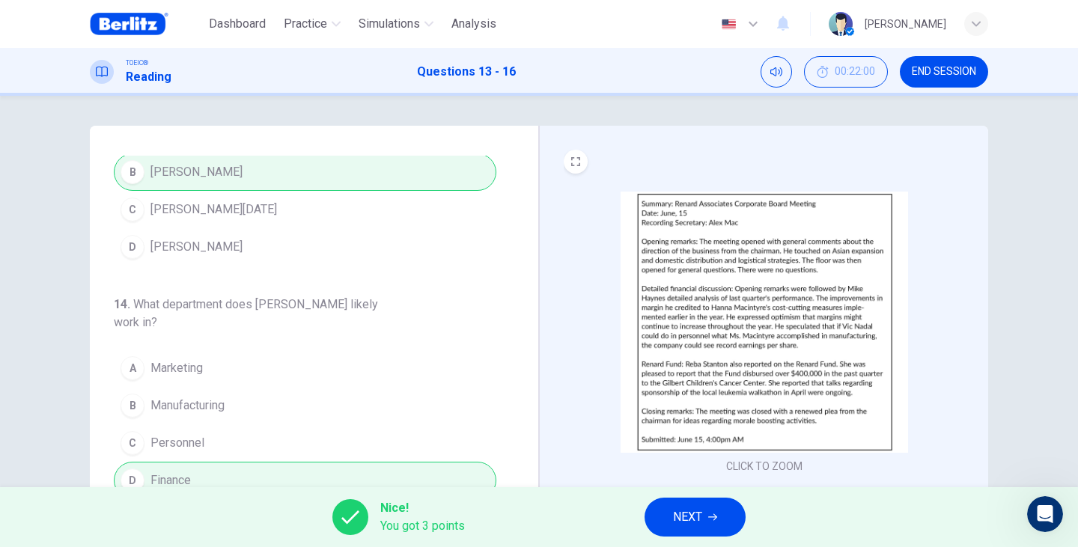
scroll to position [0, 0]
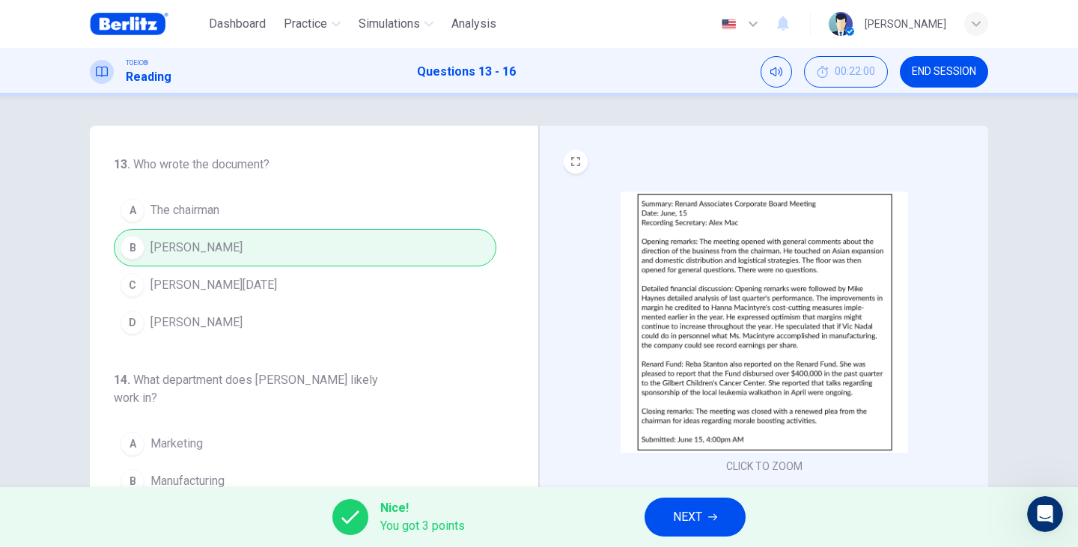
click at [960, 79] on button "END SESSION" at bounding box center [944, 71] width 88 height 31
